Goal: Book appointment/travel/reservation

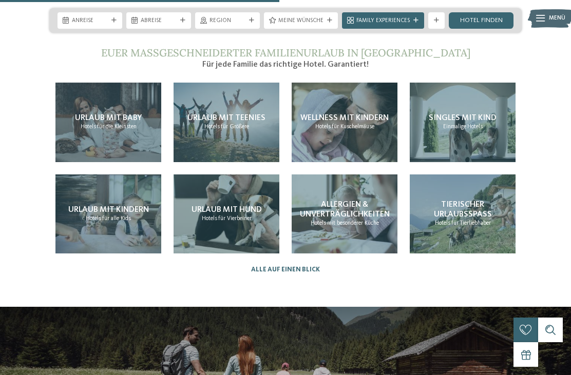
scroll to position [1769, 0]
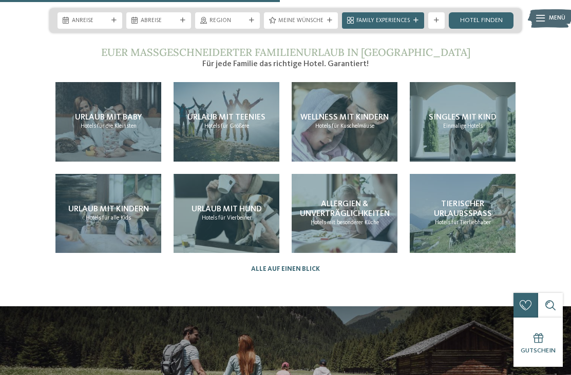
click at [460, 123] on span "Einmalige" at bounding box center [454, 126] width 23 height 6
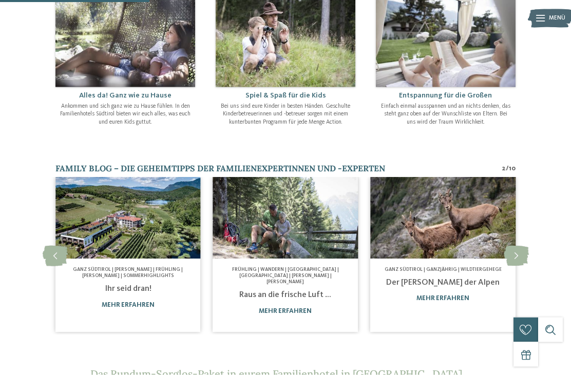
scroll to position [411, 0]
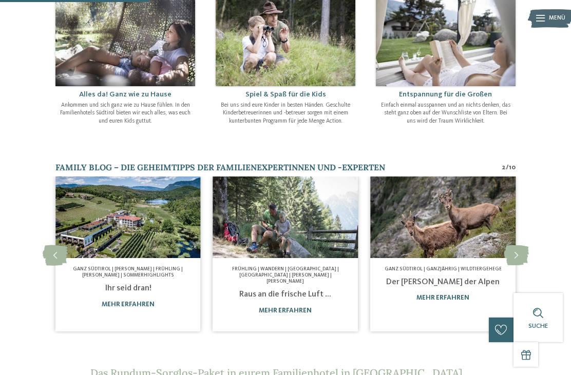
click at [512, 245] on icon at bounding box center [515, 255] width 25 height 21
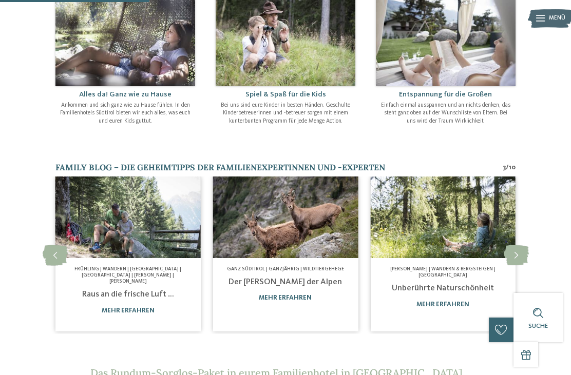
click at [515, 245] on icon at bounding box center [515, 255] width 25 height 21
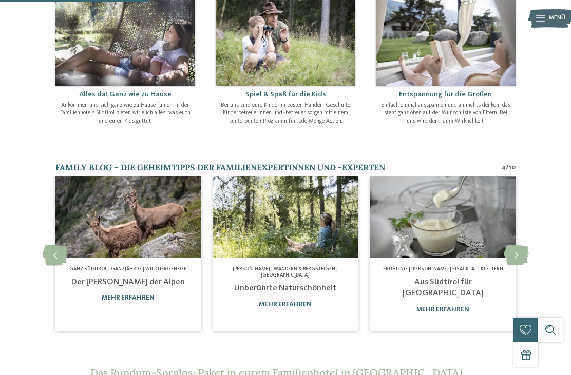
click at [514, 245] on icon at bounding box center [515, 255] width 25 height 21
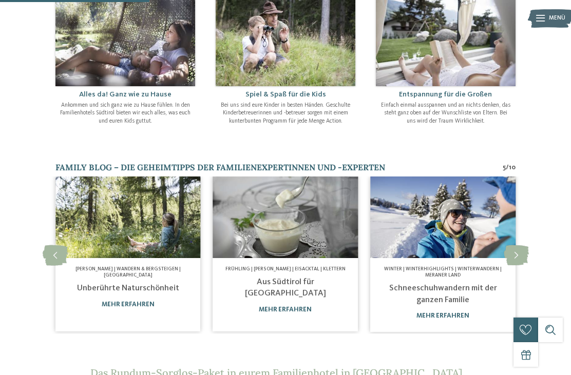
click at [516, 245] on icon at bounding box center [515, 255] width 25 height 21
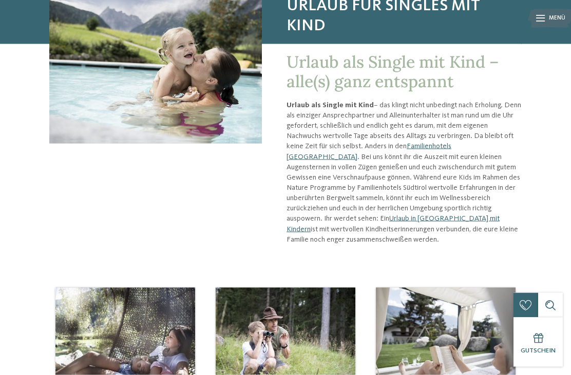
scroll to position [106, 0]
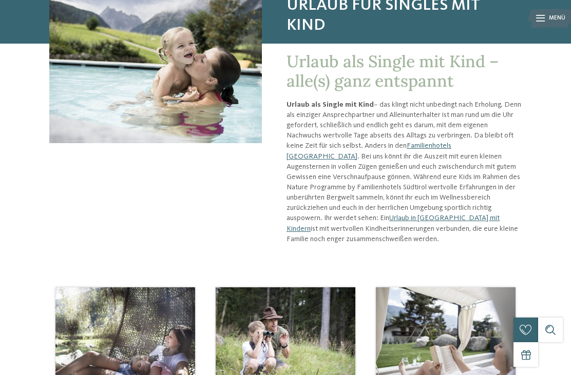
click at [451, 142] on link "Familienhotels [GEOGRAPHIC_DATA]" at bounding box center [368, 150] width 165 height 17
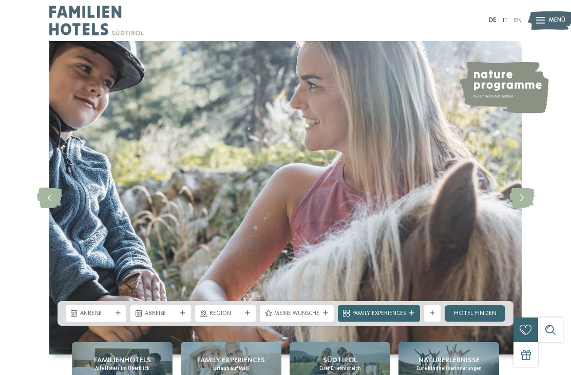
click at [97, 318] on span "Anreise" at bounding box center [96, 314] width 32 height 8
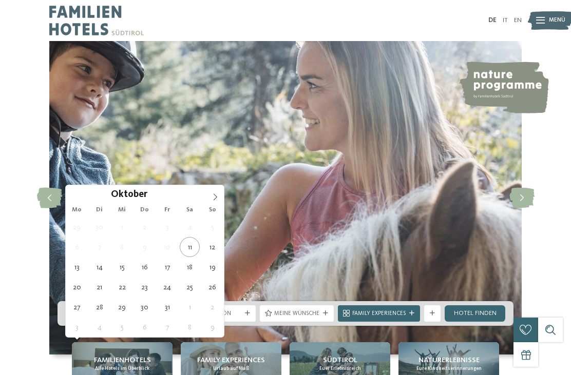
click at [217, 201] on span at bounding box center [214, 193] width 17 height 17
click at [214, 193] on span at bounding box center [214, 193] width 17 height 17
click at [212, 194] on icon at bounding box center [214, 196] width 7 height 7
type input "****"
click at [213, 195] on icon at bounding box center [214, 196] width 7 height 7
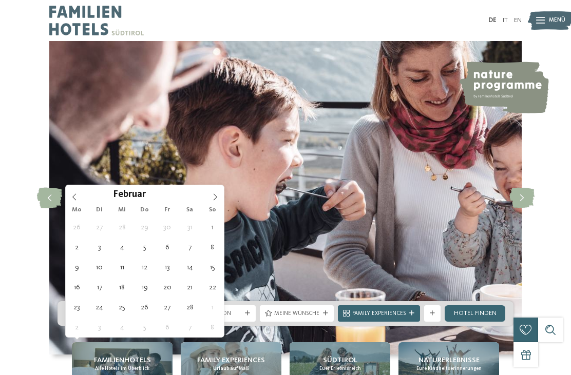
click at [213, 194] on icon at bounding box center [214, 196] width 7 height 7
click at [214, 196] on icon at bounding box center [214, 196] width 7 height 7
click at [213, 194] on icon at bounding box center [214, 196] width 7 height 7
click at [213, 195] on icon at bounding box center [214, 196] width 7 height 7
click at [213, 194] on icon at bounding box center [214, 196] width 7 height 7
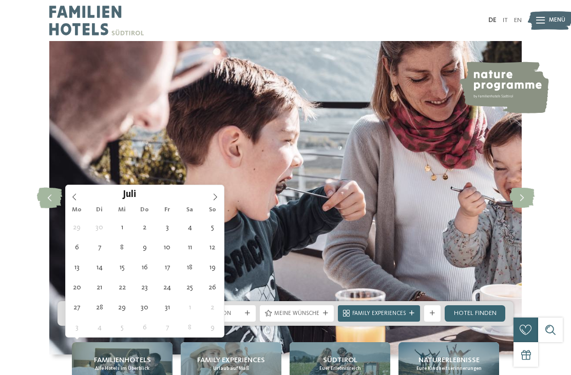
type div "[DATE]"
type input "****"
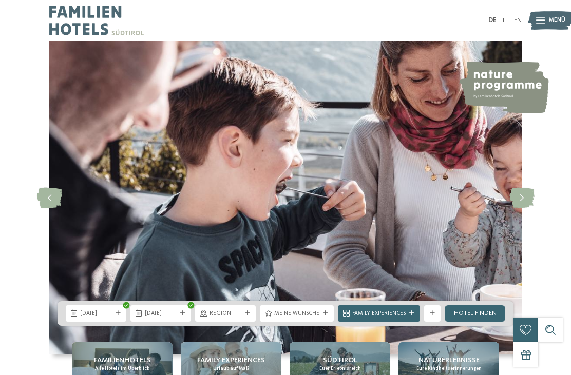
click at [150, 318] on span "[DATE]" at bounding box center [161, 314] width 32 height 8
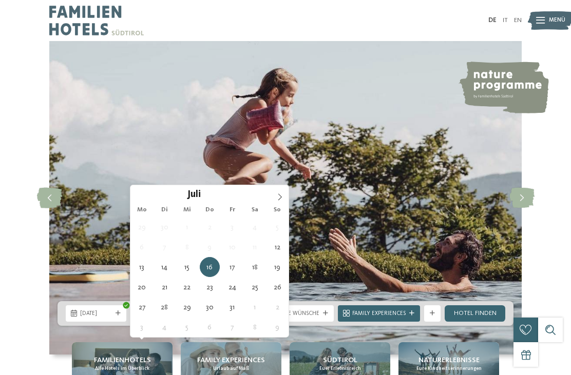
type div "[DATE]"
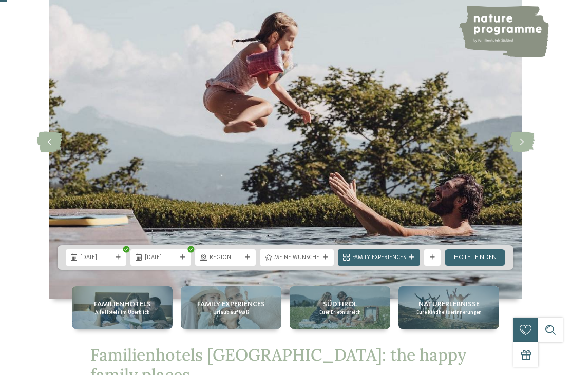
scroll to position [72, 0]
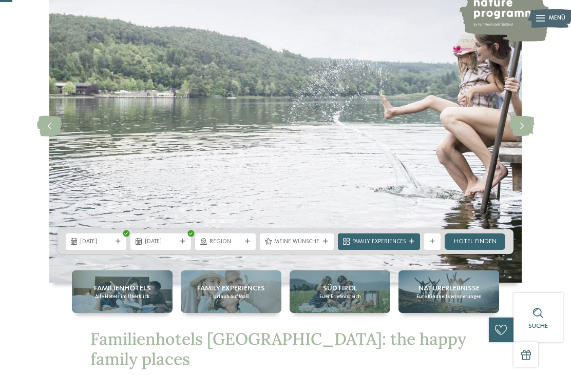
click at [486, 250] on link "Hotel finden" at bounding box center [474, 241] width 61 height 16
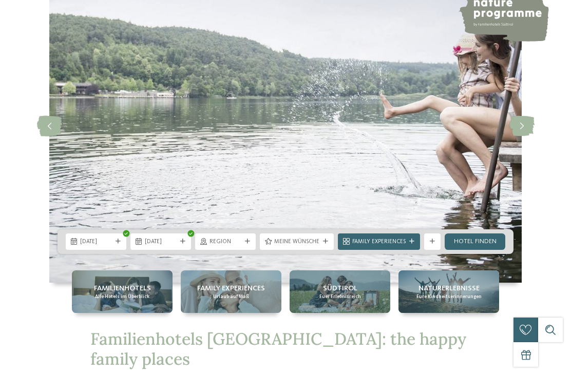
scroll to position [0, 0]
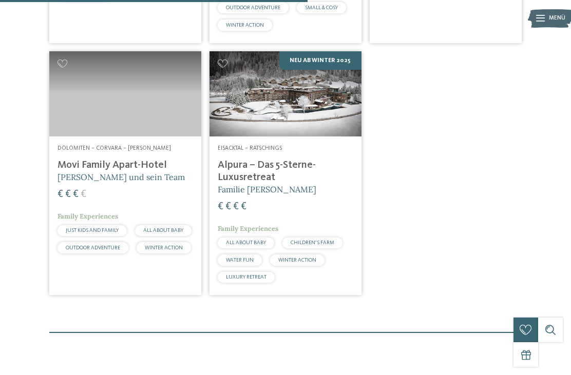
scroll to position [495, 0]
